Goal: Information Seeking & Learning: Learn about a topic

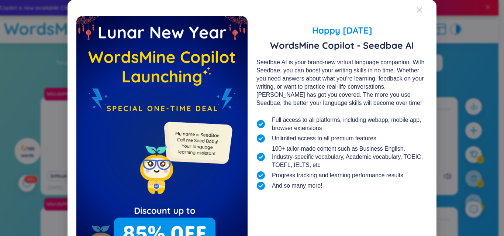
click at [419, 8] on icon "Close" at bounding box center [420, 10] width 6 height 6
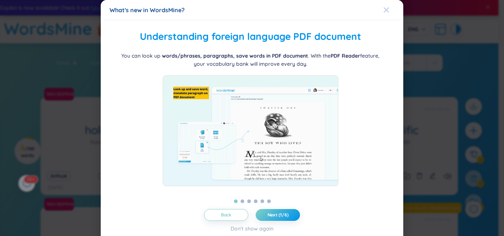
click at [384, 9] on icon "Close" at bounding box center [386, 9] width 5 height 5
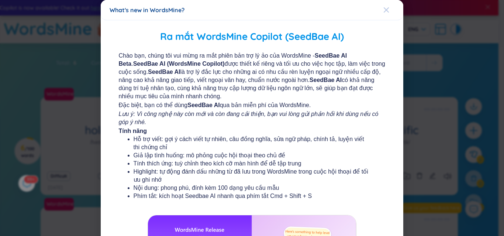
drag, startPoint x: 388, startPoint y: 4, endPoint x: 383, endPoint y: 6, distance: 5.4
click at [385, 5] on span "Close" at bounding box center [393, 10] width 20 height 20
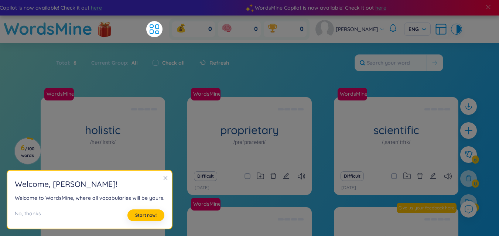
scroll to position [37, 0]
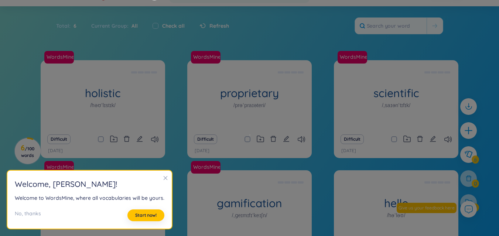
click at [167, 178] on icon "close" at bounding box center [165, 177] width 5 height 5
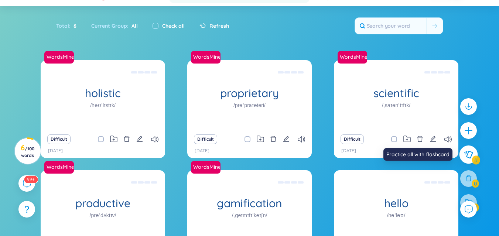
scroll to position [0, 0]
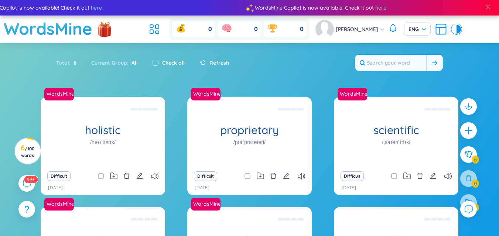
click at [379, 63] on input "text" at bounding box center [391, 63] width 72 height 16
paste input "loremipsum。dolorsitametconsecteturadip。 　elitse、doeiusmodtemporincid。 　utlabore…"
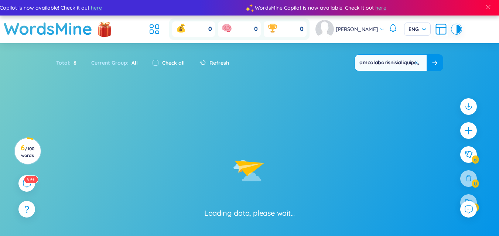
type input "loremipsum。dolorsitametconsecteturadip。 　elitse、doeiusmodtemporincid。 　utlabore…"
click at [434, 63] on icon at bounding box center [434, 63] width 5 height 4
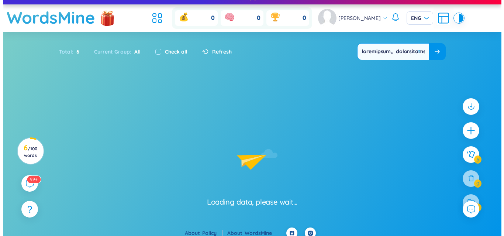
scroll to position [17, 0]
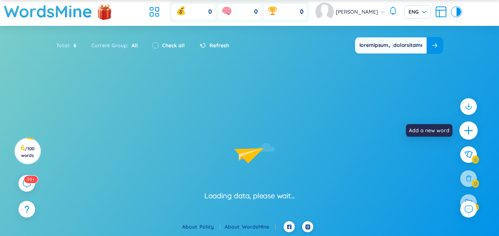
click at [470, 132] on icon "plus" at bounding box center [468, 130] width 10 height 10
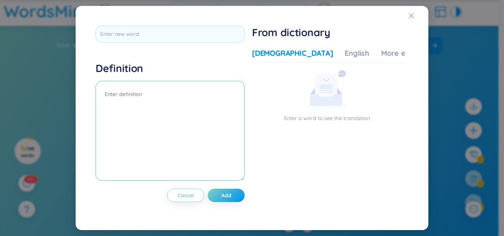
click at [193, 99] on textarea at bounding box center [170, 131] width 149 height 100
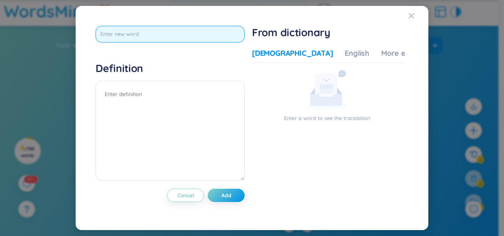
click at [176, 26] on input "text" at bounding box center [170, 34] width 149 height 17
paste input "loremipsum。dolorsitametconsecteturadip。 　elitse、doeiusmodtemporincid。 　utlabore…"
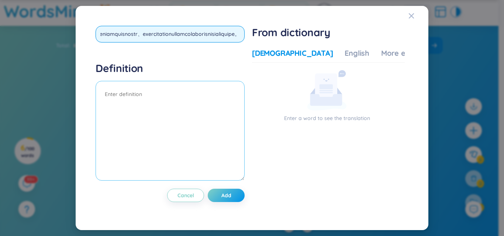
paste input "loremipsum。dolorsitametconsecteturadip。 　elitse、doeiusmodtemporincid。 　utlabore…"
type input "loremipsum。dolorsitametconsecteturadip。 　elitse、doeiusmodtemporincid。 　utlabore…"
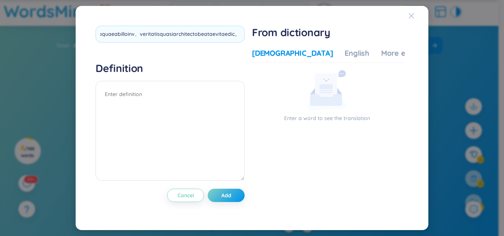
drag, startPoint x: 416, startPoint y: 13, endPoint x: 412, endPoint y: 13, distance: 4.1
click at [416, 13] on span "Close" at bounding box center [419, 16] width 20 height 20
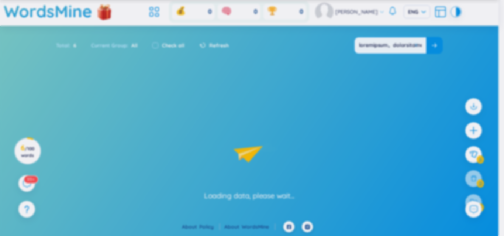
drag, startPoint x: 412, startPoint y: 13, endPoint x: 419, endPoint y: 33, distance: 21.4
click at [458, 101] on span "Close" at bounding box center [460, 103] width 4 height 4
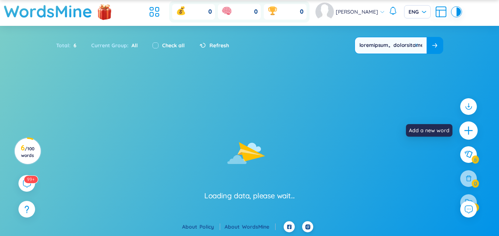
click at [472, 125] on div at bounding box center [468, 130] width 18 height 18
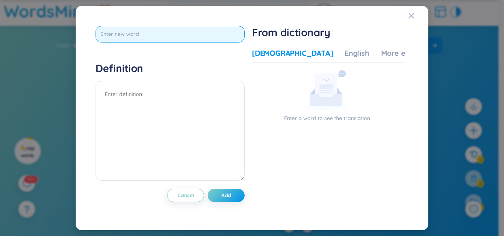
click at [177, 35] on input "text" at bounding box center [170, 34] width 149 height 17
paste input "loremipsum。dolorsitametconsecteturadip。 　elitse、doeiusmodtemporincid。 　utlabore…"
type input "loremipsum。dolorsitametconsecteturadip。 　elitse、doeiusmodtemporincid。 　utlabore…"
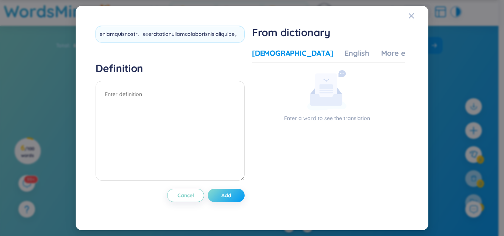
click at [237, 195] on div "Definition Cancel Add" at bounding box center [170, 118] width 149 height 184
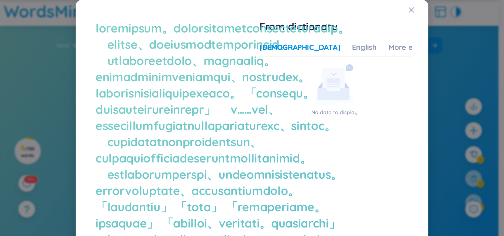
click at [279, 48] on div "[DEMOGRAPHIC_DATA]" at bounding box center [299, 47] width 81 height 10
click at [336, 103] on icon at bounding box center [334, 84] width 39 height 40
drag, startPoint x: 333, startPoint y: 116, endPoint x: 312, endPoint y: 67, distance: 53.1
click at [333, 114] on p "No data to display" at bounding box center [334, 112] width 150 height 8
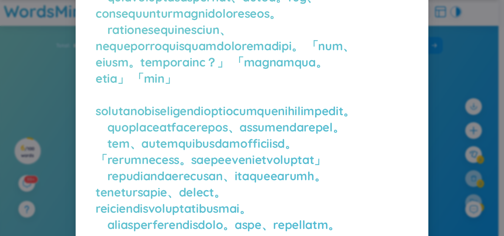
scroll to position [0, 0]
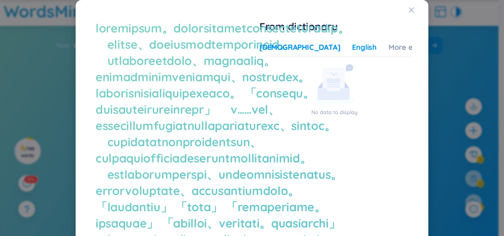
click at [352, 47] on div "English" at bounding box center [364, 47] width 25 height 10
click at [389, 47] on div "More examples" at bounding box center [416, 47] width 54 height 10
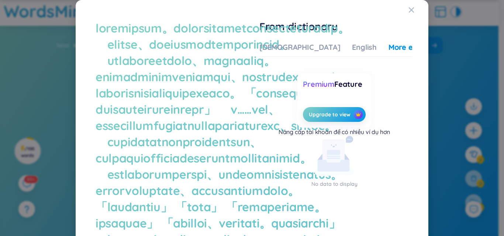
click at [297, 45] on div "Vietnamese English More examples" at bounding box center [350, 49] width 183 height 15
click at [278, 49] on div "[DEMOGRAPHIC_DATA]" at bounding box center [299, 47] width 81 height 10
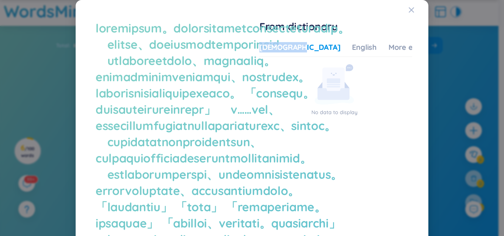
click at [278, 49] on div "[DEMOGRAPHIC_DATA]" at bounding box center [299, 47] width 81 height 10
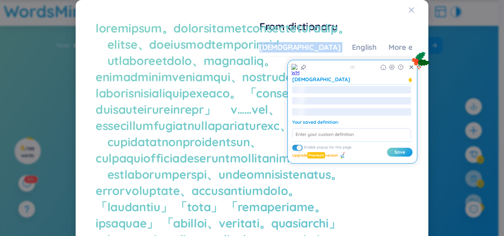
click at [318, 99] on div at bounding box center [351, 102] width 119 height 11
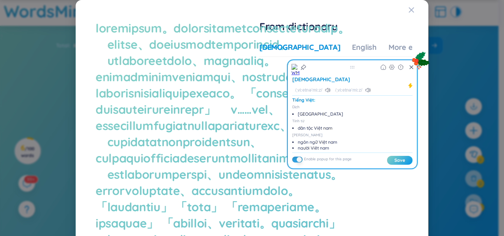
click at [278, 76] on div "No data to display" at bounding box center [334, 90] width 150 height 52
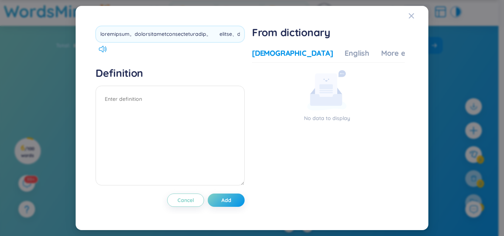
scroll to position [0, 18082]
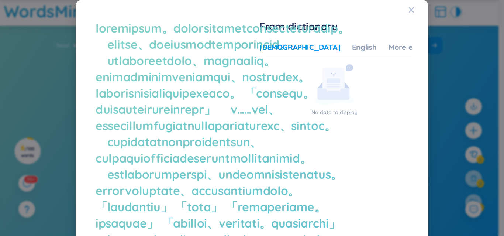
drag, startPoint x: 91, startPoint y: 30, endPoint x: 118, endPoint y: 35, distance: 28.2
click at [125, 40] on img at bounding box center [129, 39] width 15 height 8
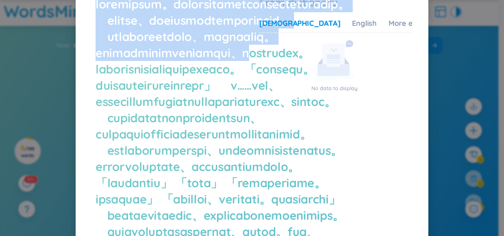
scroll to position [111, 0]
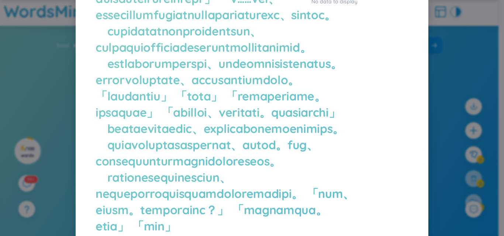
drag, startPoint x: 92, startPoint y: 28, endPoint x: 192, endPoint y: 84, distance: 113.9
click at [202, 93] on img at bounding box center [202, 91] width 15 height 8
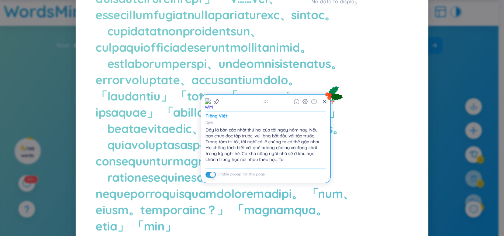
click at [275, 59] on section "No data to display" at bounding box center [335, 15] width 153 height 125
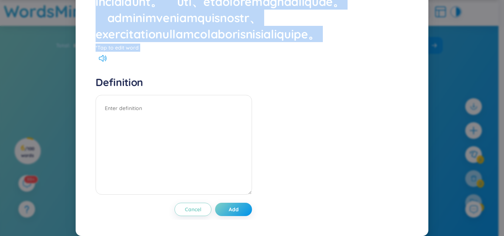
scroll to position [4687, 0]
drag, startPoint x: 100, startPoint y: 29, endPoint x: 205, endPoint y: 42, distance: 106.1
click at [215, 55] on img at bounding box center [216, 55] width 15 height 8
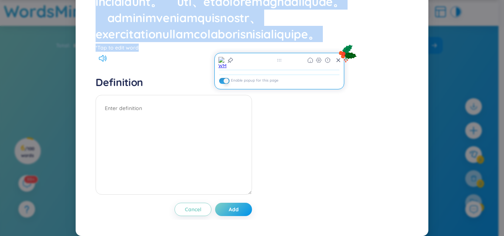
scroll to position [4503, 0]
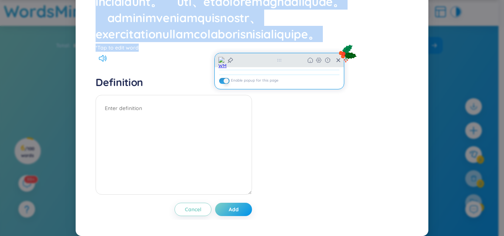
click at [224, 63] on img at bounding box center [222, 63] width 8 height 12
click at [279, 59] on icon at bounding box center [280, 60] width 4 height 3
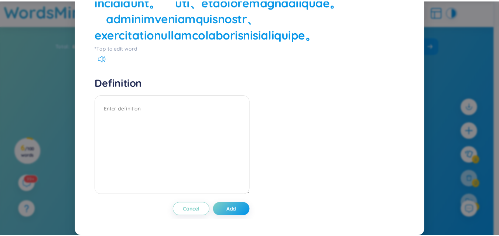
scroll to position [3432, 0]
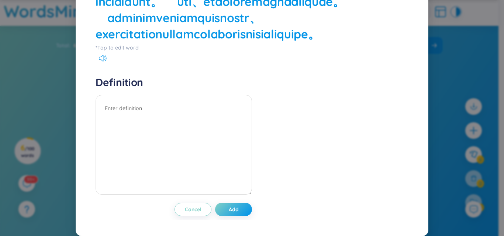
click at [456, 46] on div "*Tap to edit word Definition Cancel Add From dictionary Vietnamese English More…" at bounding box center [252, 118] width 504 height 236
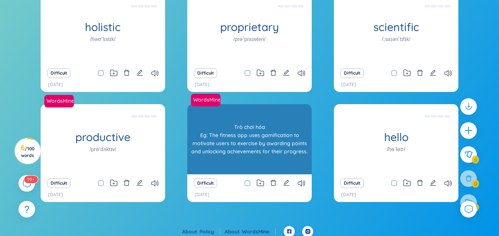
scroll to position [108, 0]
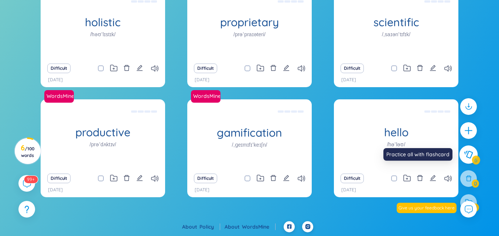
click at [469, 160] on button at bounding box center [468, 154] width 18 height 18
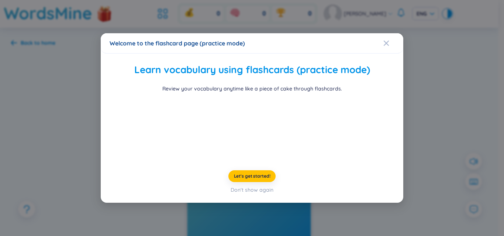
click at [385, 62] on div "Learn vocabulary using flashcards (practice mode) Review your vocabulary anytim…" at bounding box center [252, 108] width 282 height 93
click at [383, 40] on icon "Close" at bounding box center [386, 43] width 6 height 6
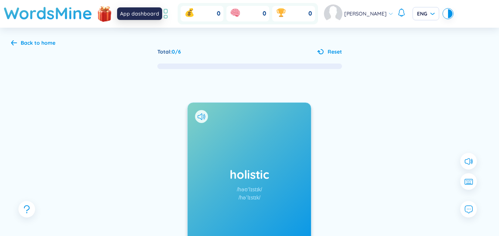
click at [169, 13] on icon at bounding box center [162, 13] width 13 height 13
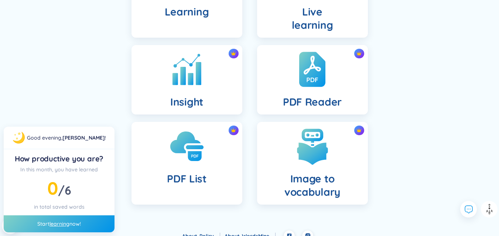
scroll to position [286, 0]
